Goal: Transaction & Acquisition: Obtain resource

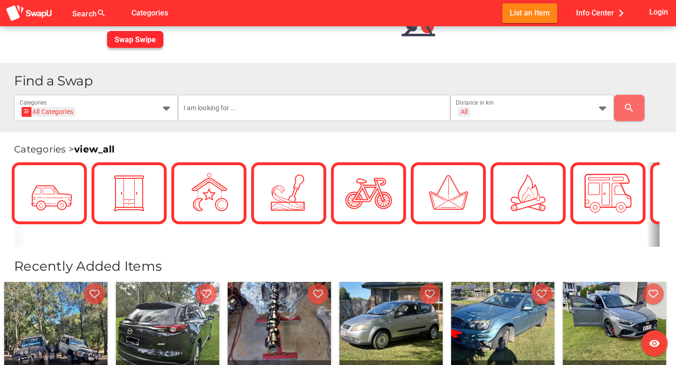
scroll to position [237, 0]
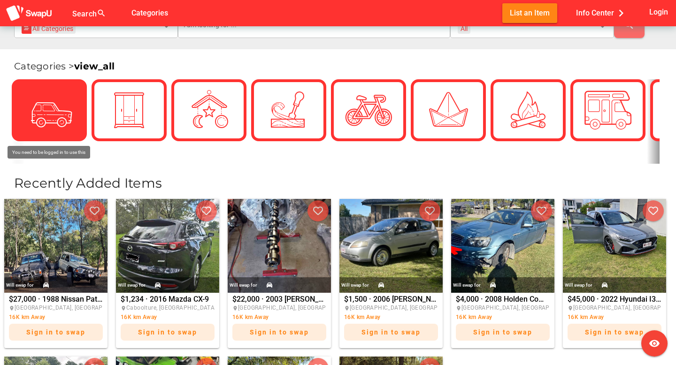
click at [24, 112] on div at bounding box center [49, 110] width 56 height 56
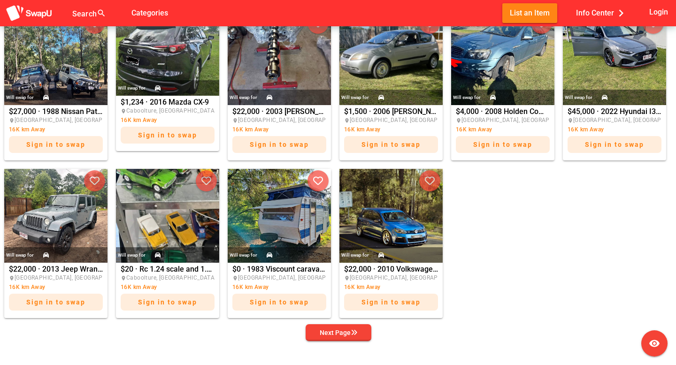
scroll to position [404, 0]
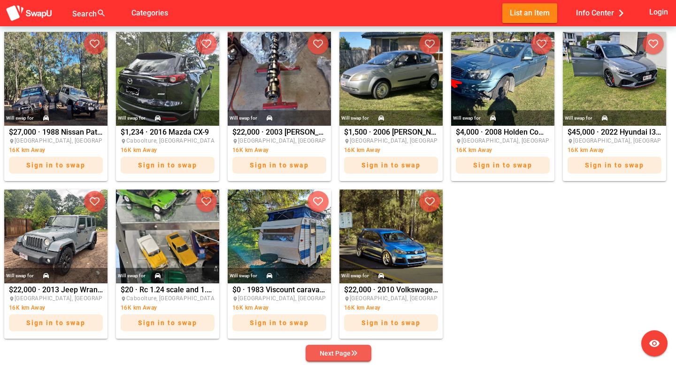
click at [346, 355] on div "Next Page" at bounding box center [339, 353] width 38 height 11
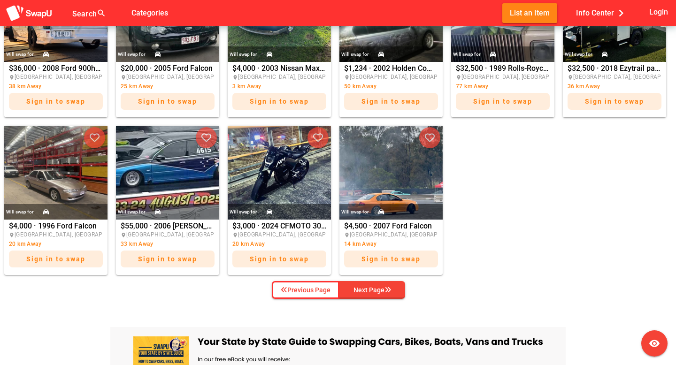
scroll to position [478, 0]
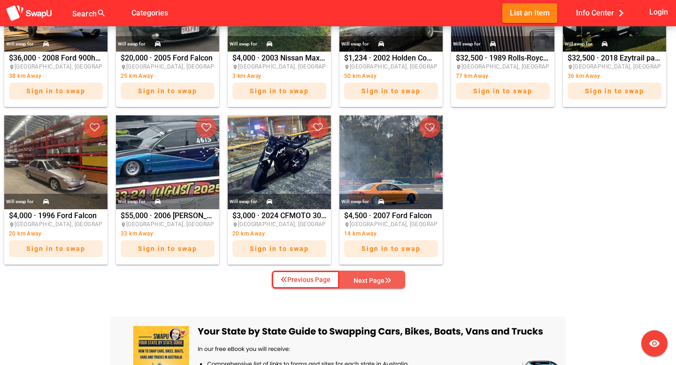
click at [372, 286] on button "Next Page" at bounding box center [372, 280] width 66 height 18
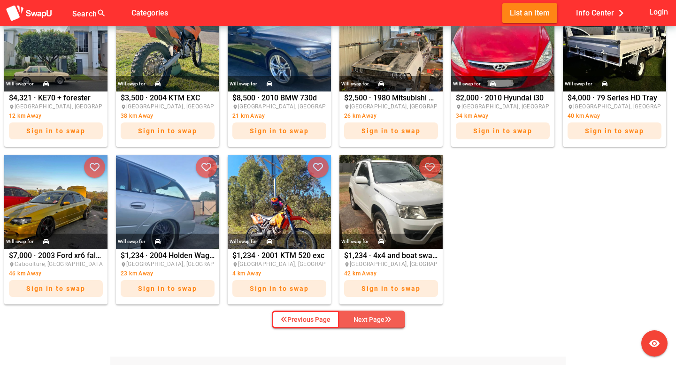
scroll to position [438, 0]
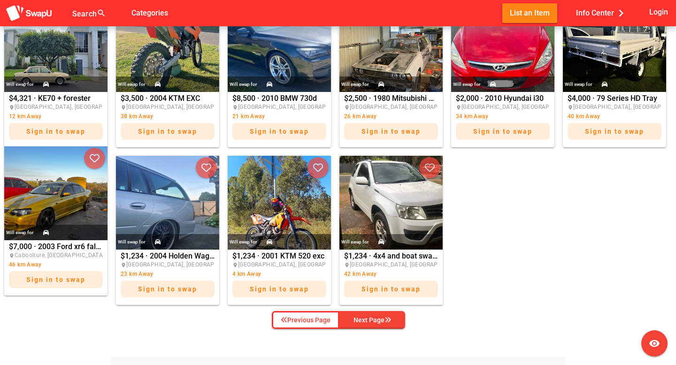
click at [66, 234] on div "Will swap for" at bounding box center [55, 232] width 103 height 15
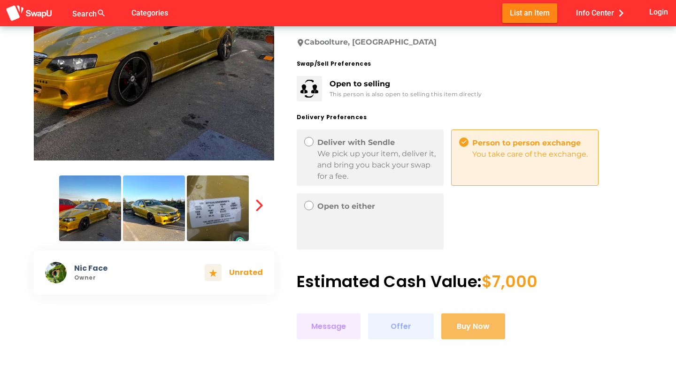
scroll to position [191, 0]
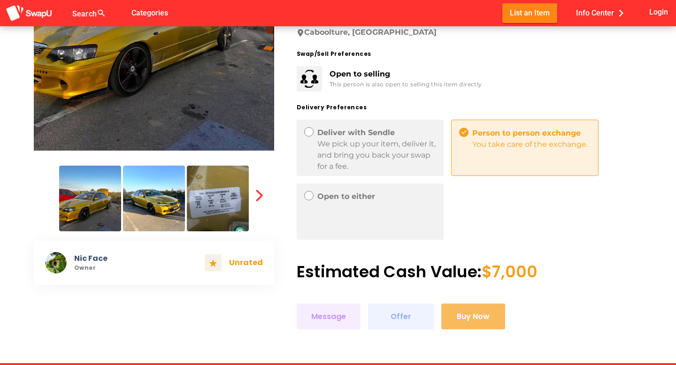
click at [220, 195] on img at bounding box center [218, 199] width 62 height 66
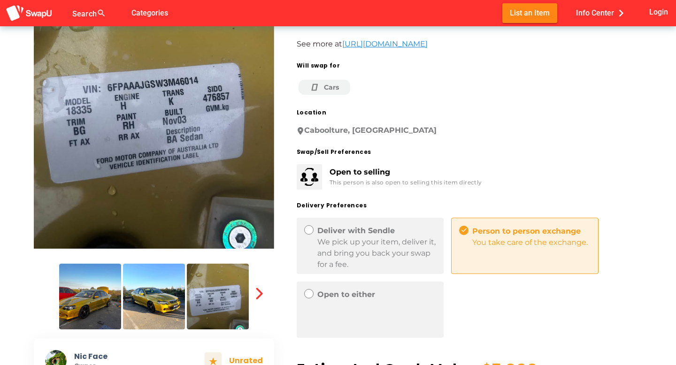
scroll to position [91, 0]
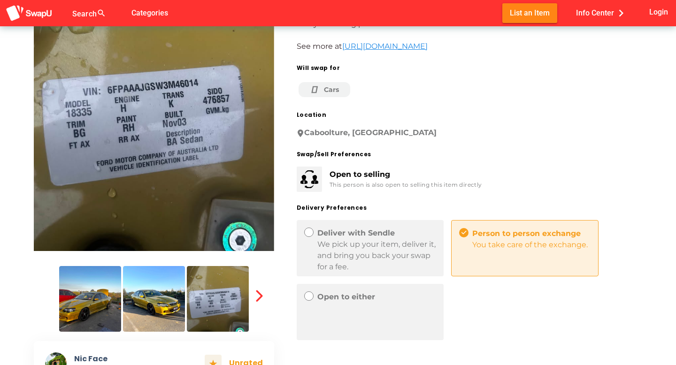
click at [167, 312] on img at bounding box center [154, 299] width 62 height 66
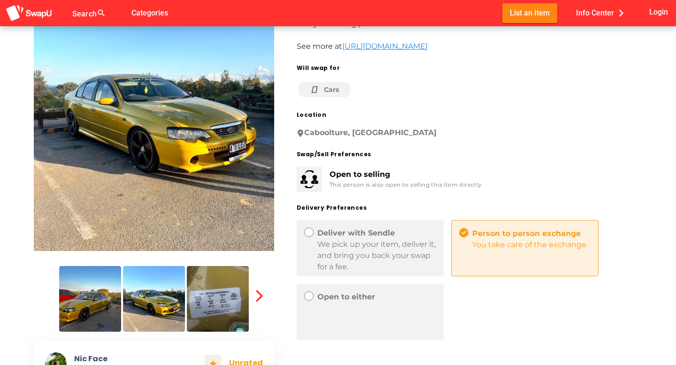
click at [116, 309] on img at bounding box center [90, 299] width 62 height 66
